Goal: Information Seeking & Learning: Learn about a topic

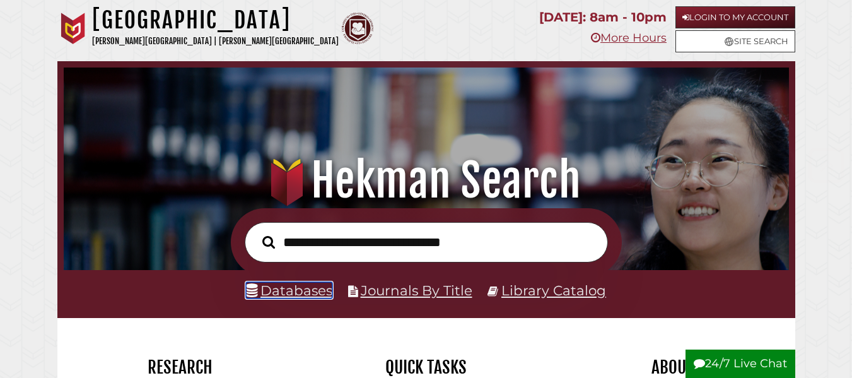
click at [277, 297] on link "Databases" at bounding box center [289, 290] width 86 height 16
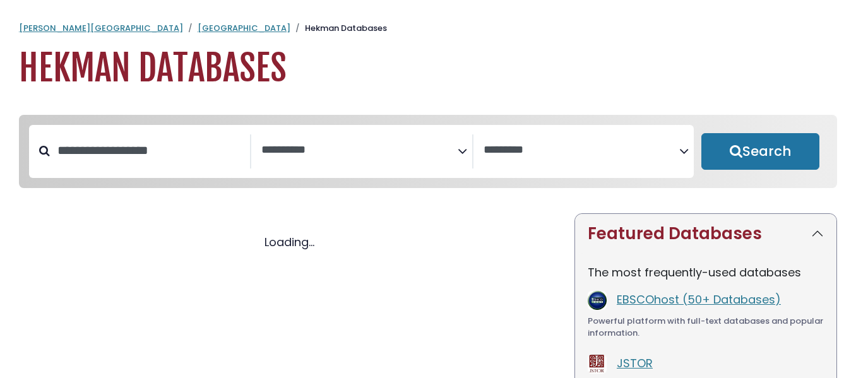
select select "Database Subject Filter"
select select "Database Vendors Filter"
select select "Database Subject Filter"
select select "Database Vendors Filter"
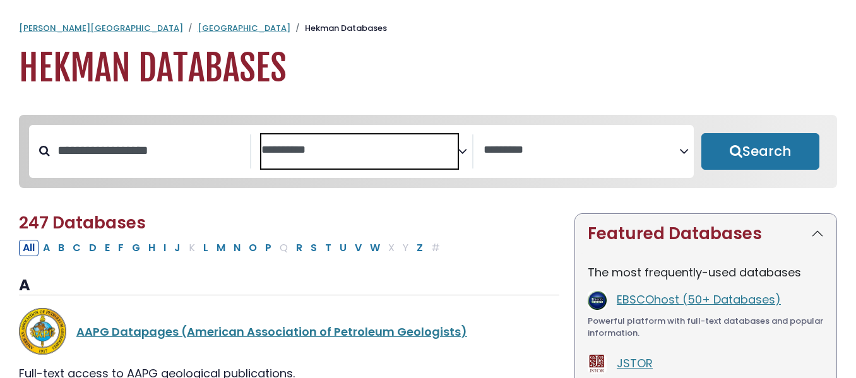
click at [448, 156] on textarea "Search" at bounding box center [359, 150] width 196 height 13
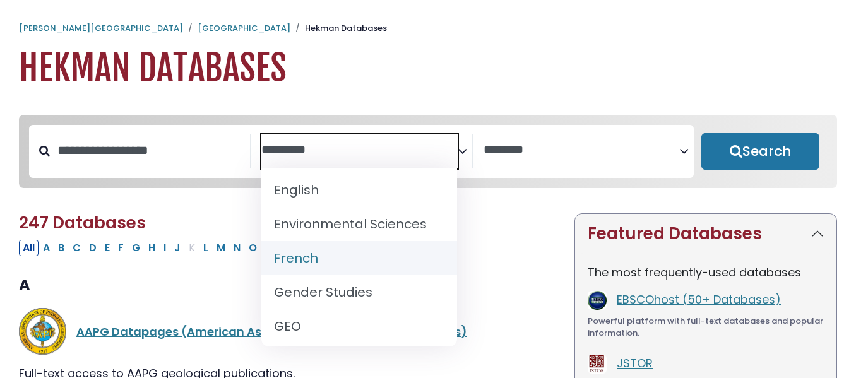
scroll to position [515, 0]
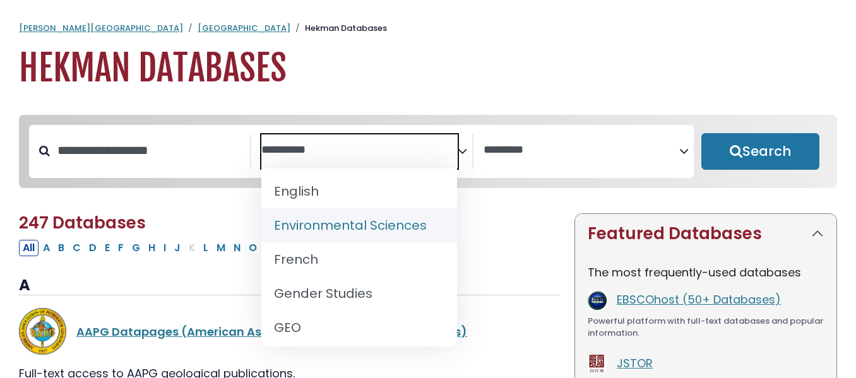
select select "*****"
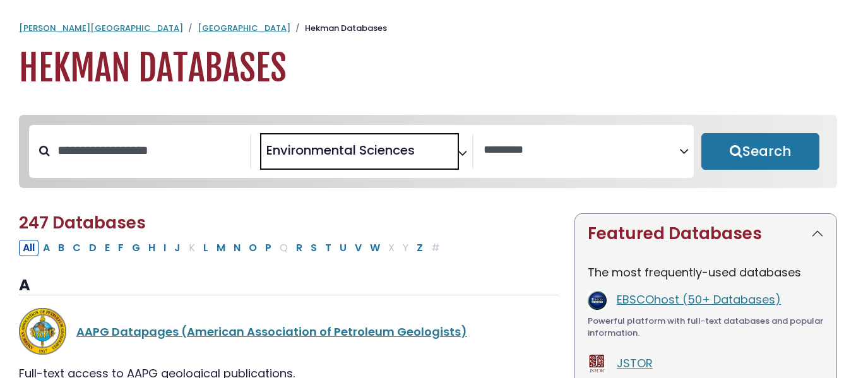
scroll to position [86, 0]
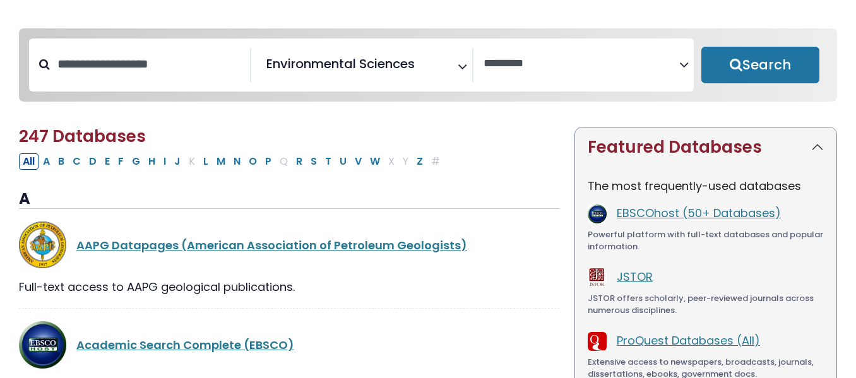
click at [795, 86] on div "Clear Filters Search" at bounding box center [759, 64] width 133 height 53
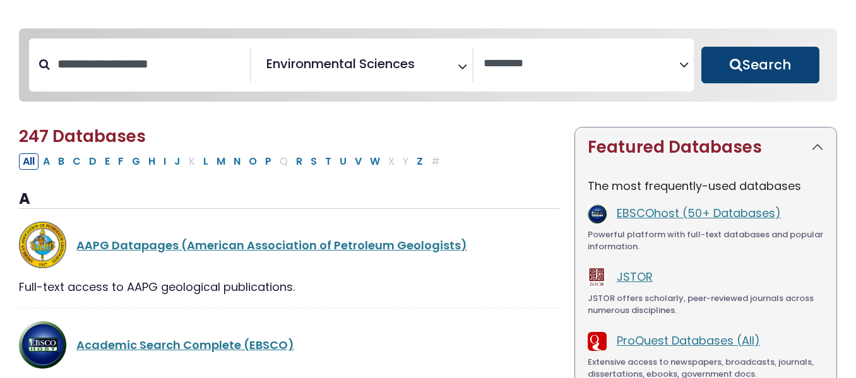
click at [776, 73] on button "Search" at bounding box center [760, 65] width 118 height 37
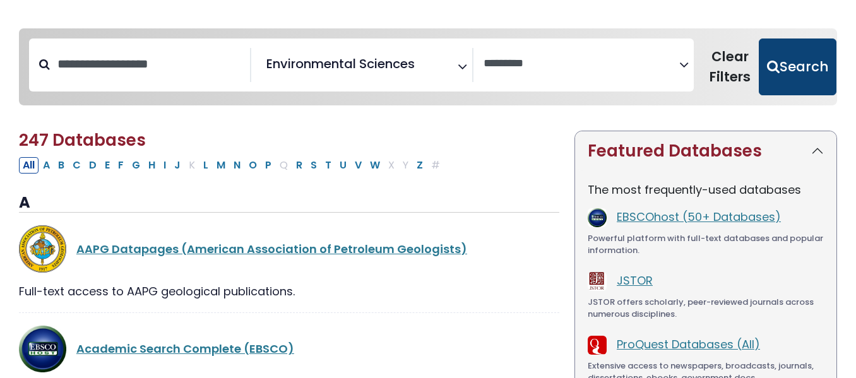
select select "Database Vendors Filter"
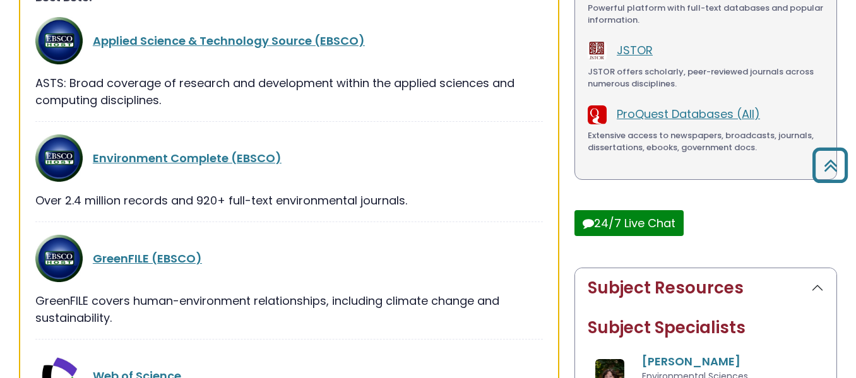
scroll to position [294, 0]
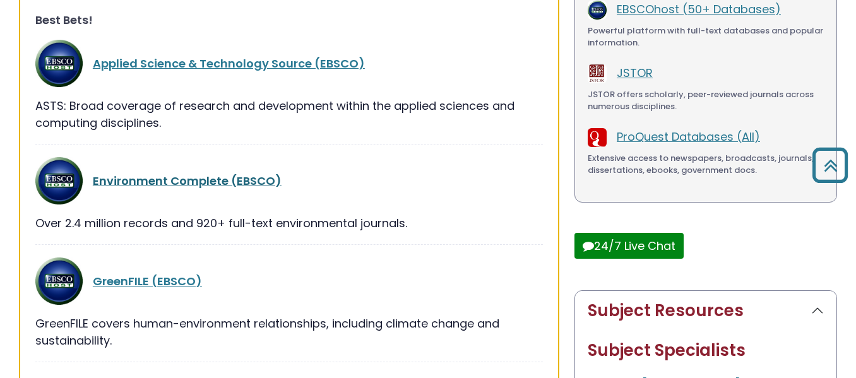
click at [163, 177] on link "Environment Complete (EBSCO)" at bounding box center [187, 181] width 189 height 16
